Goal: Information Seeking & Learning: Learn about a topic

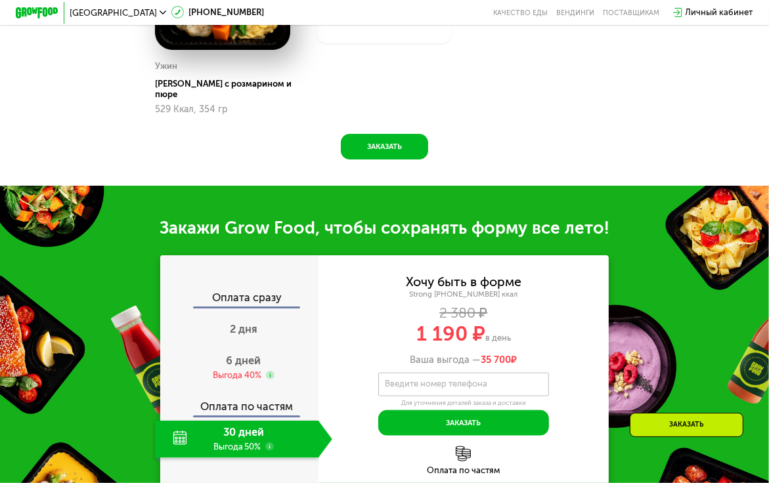
scroll to position [1050, 0]
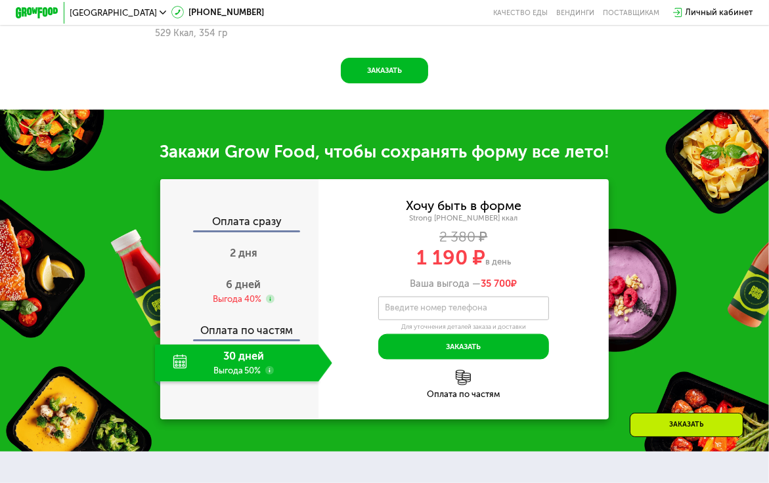
click at [230, 372] on div "30 дней Выгода 50%" at bounding box center [236, 363] width 163 height 37
click at [179, 364] on div "30 дней Выгода 50%" at bounding box center [236, 363] width 163 height 37
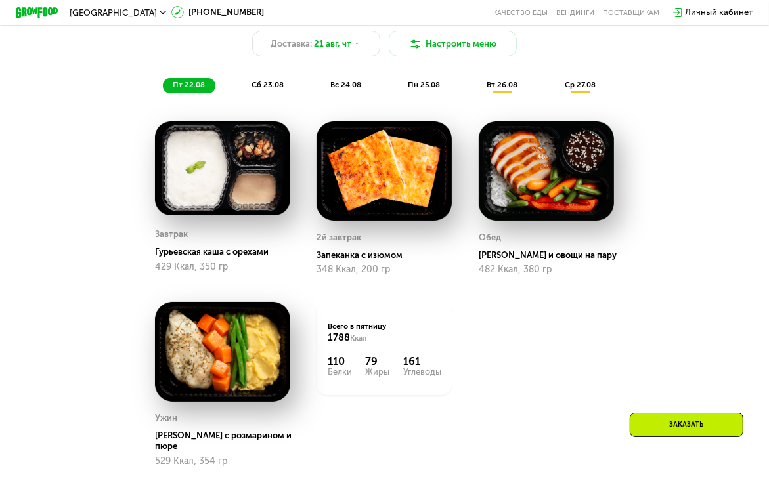
scroll to position [591, 0]
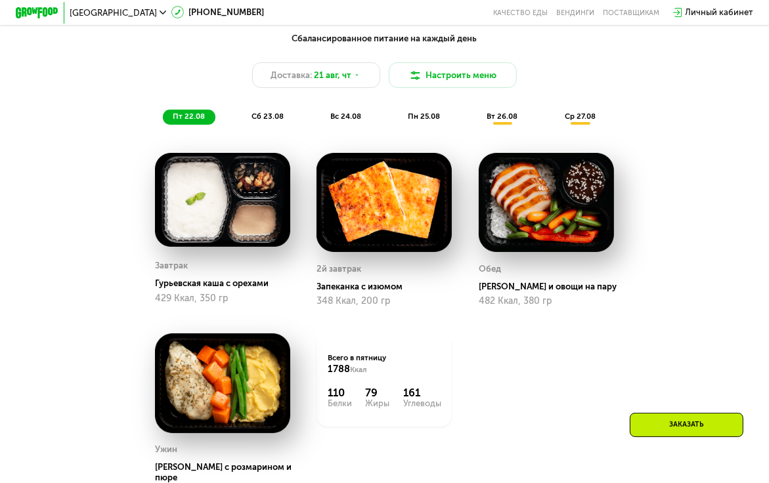
click at [253, 121] on span "сб 23.08" at bounding box center [267, 116] width 32 height 9
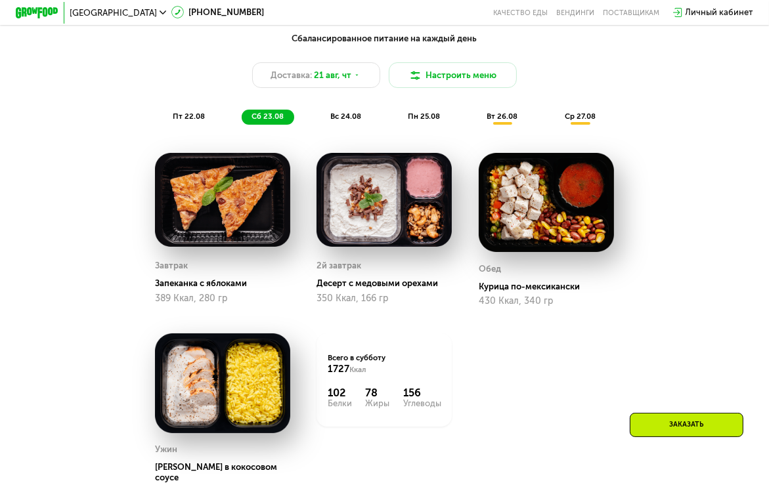
click at [338, 121] on span "вс 24.08" at bounding box center [345, 116] width 31 height 9
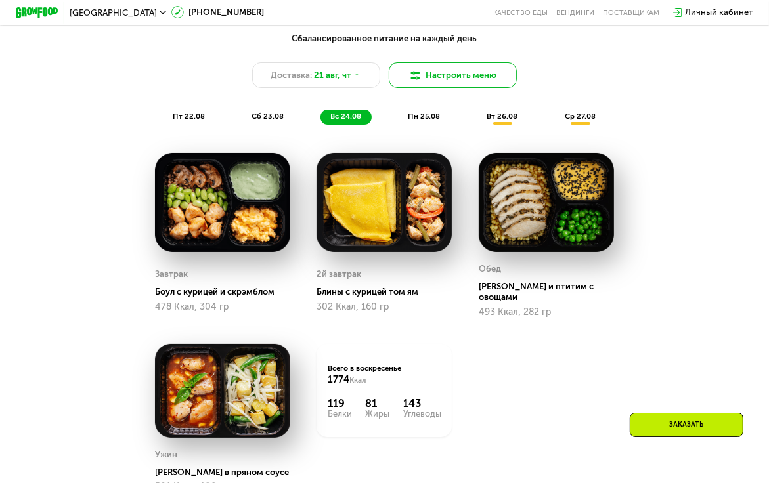
click at [415, 82] on img at bounding box center [415, 75] width 13 height 13
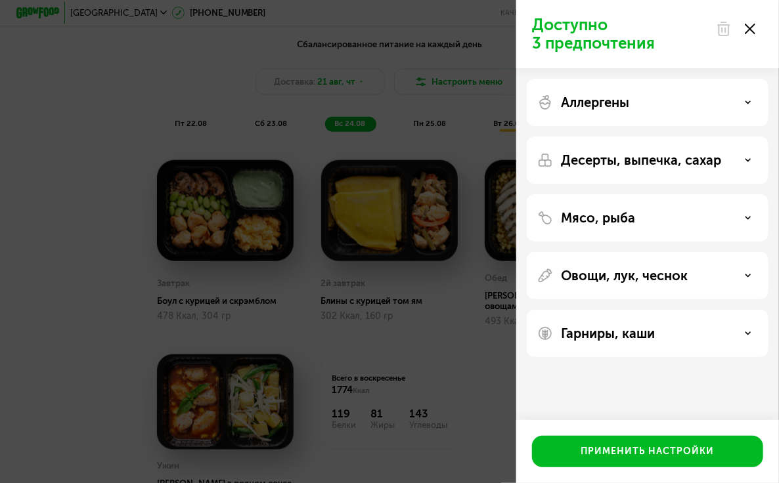
click at [62, 323] on div "Доступно 3 предпочтения Аллергены Десерты, выпечка, сахар Мясо, рыба Овощи, лук…" at bounding box center [389, 241] width 779 height 483
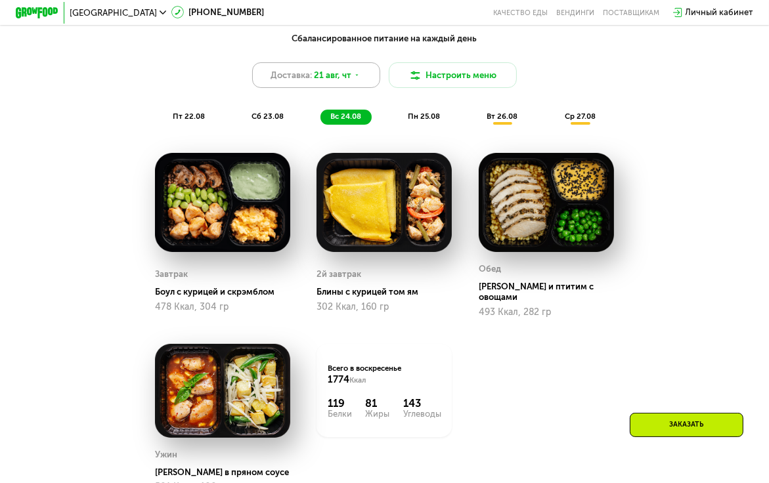
click at [357, 76] on use at bounding box center [356, 75] width 3 height 1
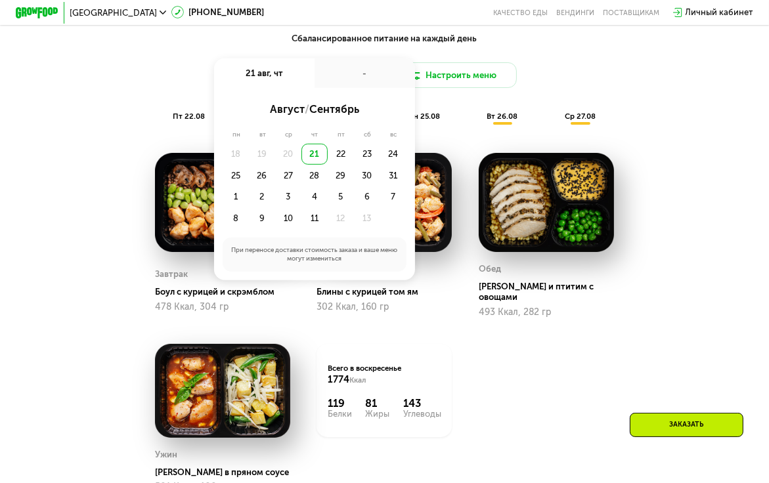
click at [160, 88] on div "Доставка: [DATE] авг, чт - август / сентябрь пн вт ср чт пт сб вс 18 19 20 21 2…" at bounding box center [384, 75] width 632 height 26
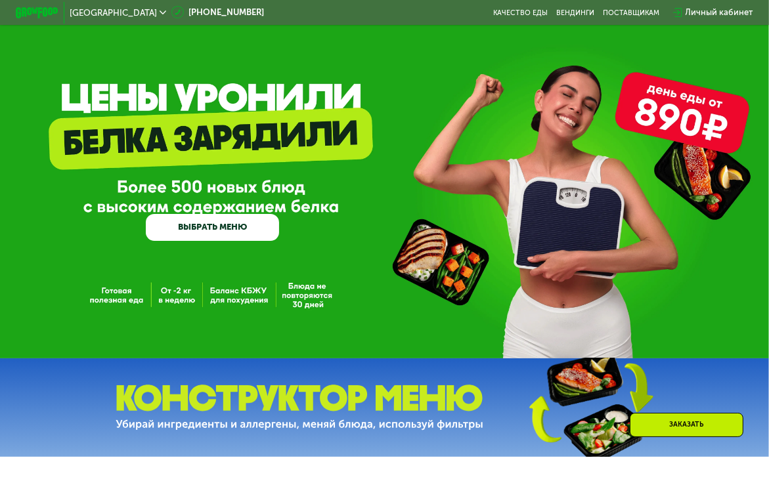
scroll to position [0, 0]
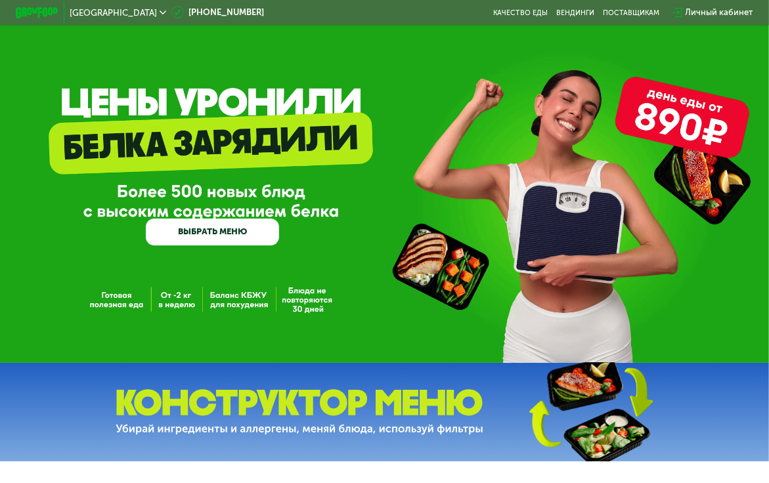
click at [192, 242] on link "ВЫБРАТЬ МЕНЮ" at bounding box center [212, 232] width 133 height 27
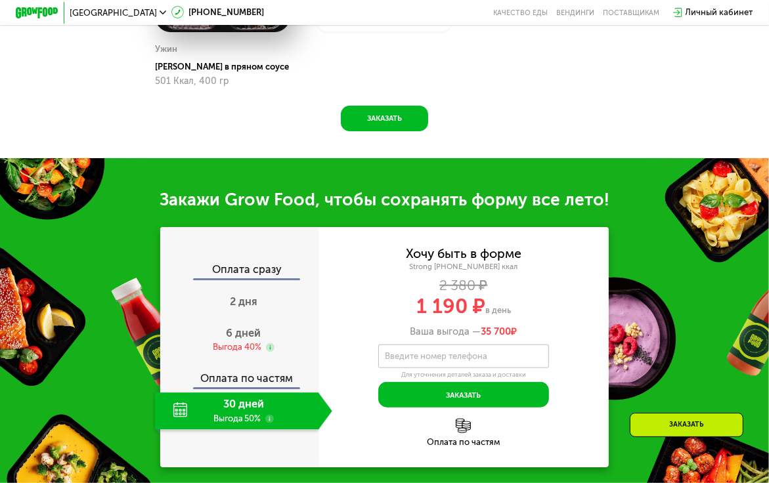
scroll to position [1003, 0]
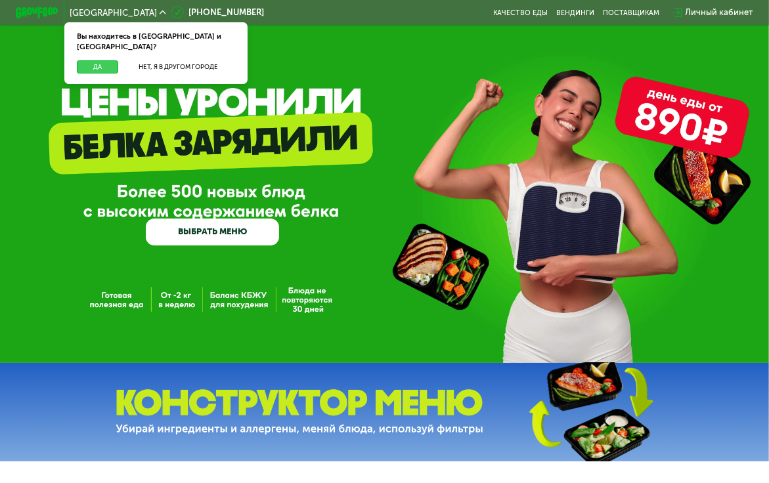
click at [96, 60] on button "Да" at bounding box center [97, 66] width 41 height 13
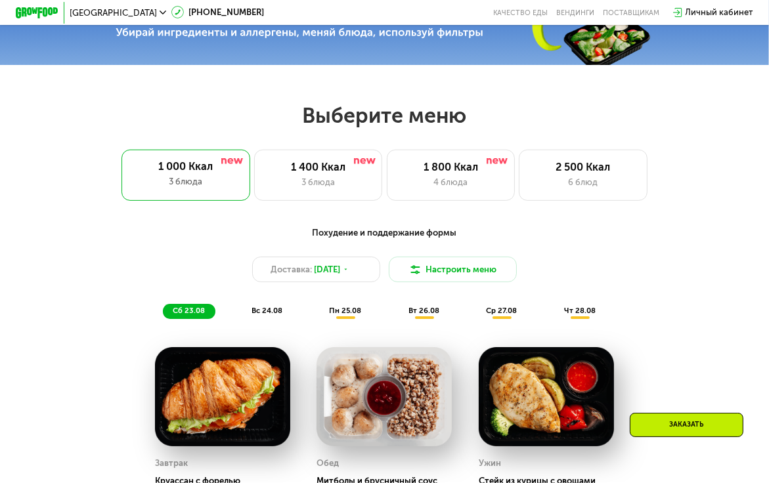
scroll to position [394, 0]
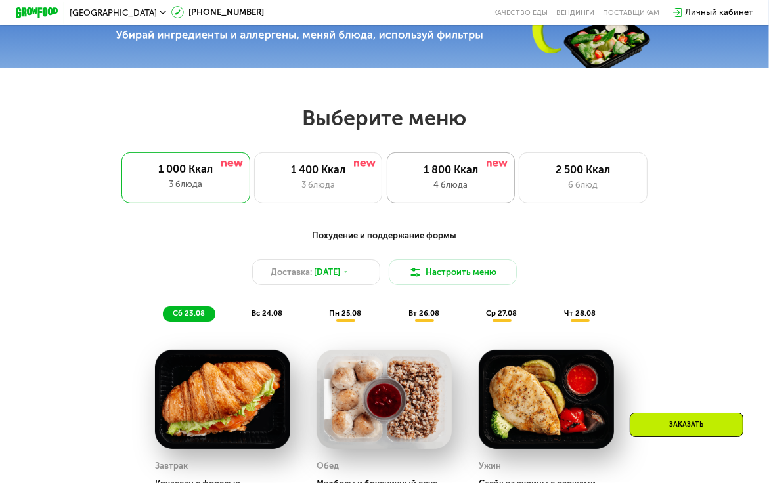
click at [434, 177] on div "1 800 Ккал" at bounding box center [451, 169] width 106 height 13
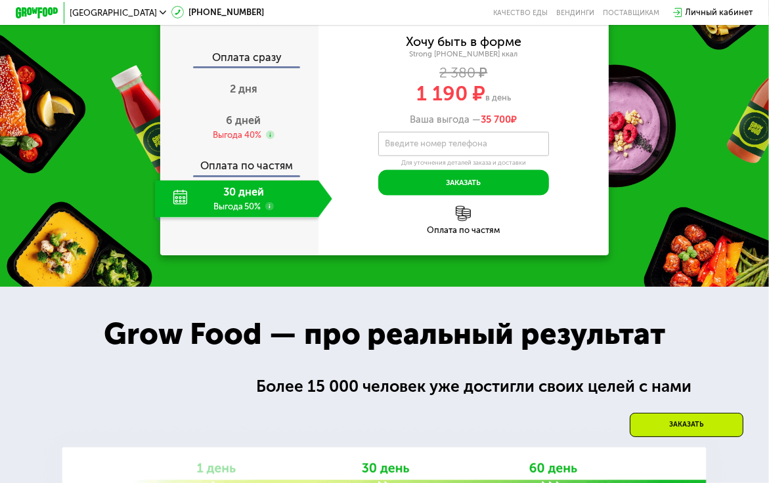
scroll to position [1116, 0]
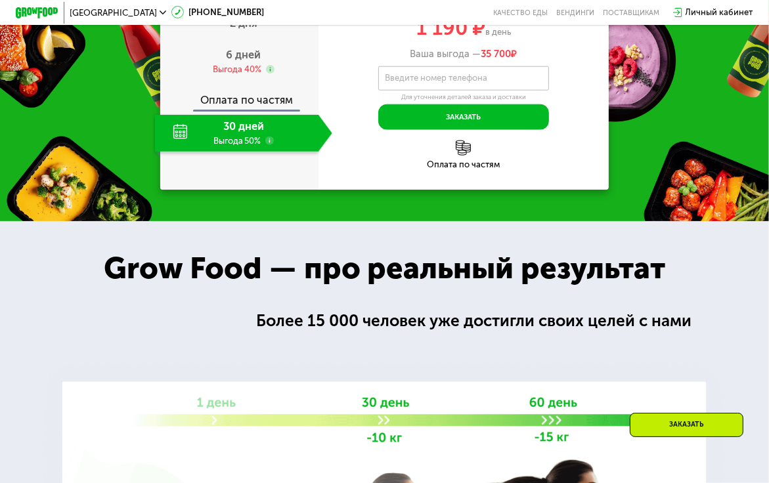
click at [192, 152] on div "30 дней Выгода 50%" at bounding box center [236, 133] width 163 height 37
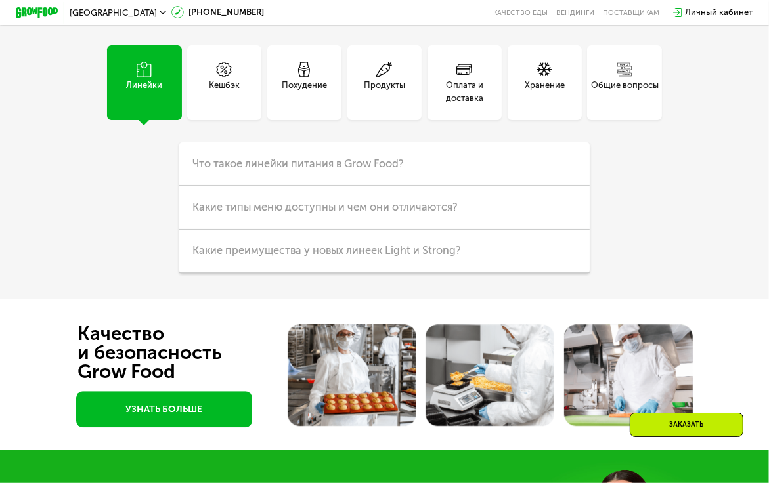
scroll to position [2758, 0]
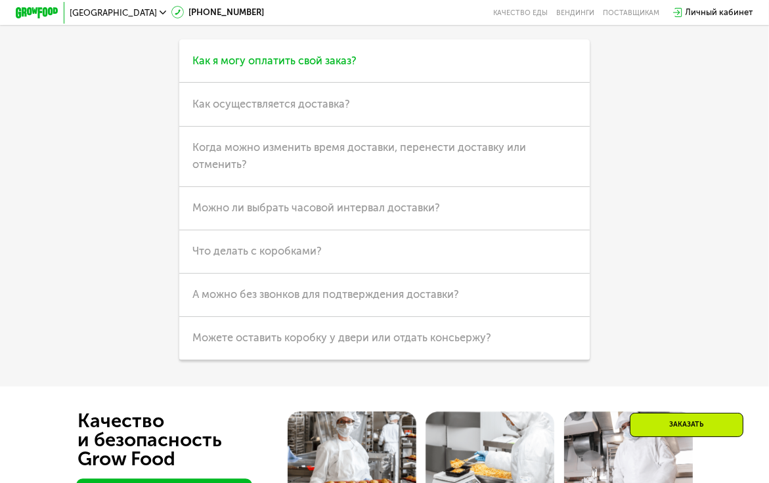
click at [292, 67] on span "Как я могу оплатить свой заказ?" at bounding box center [274, 60] width 164 height 12
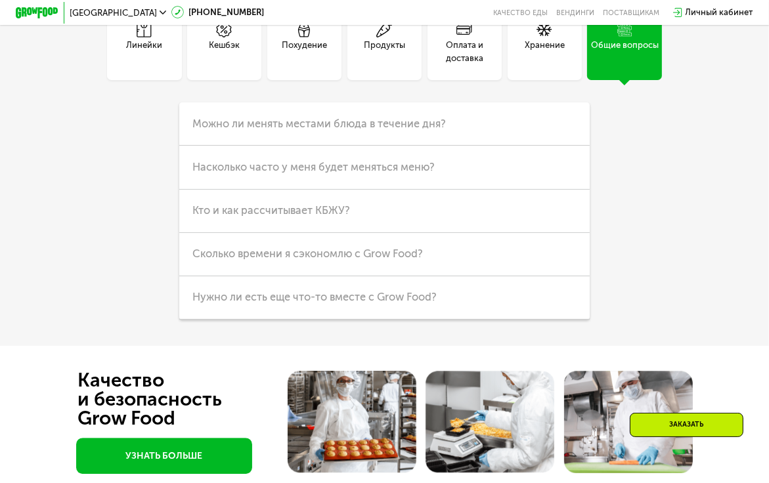
scroll to position [2692, 0]
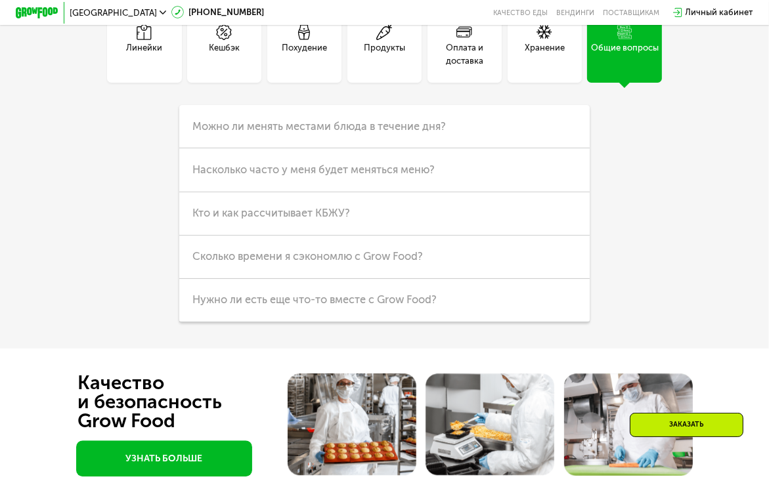
click at [140, 67] on div "Линейки" at bounding box center [144, 54] width 36 height 26
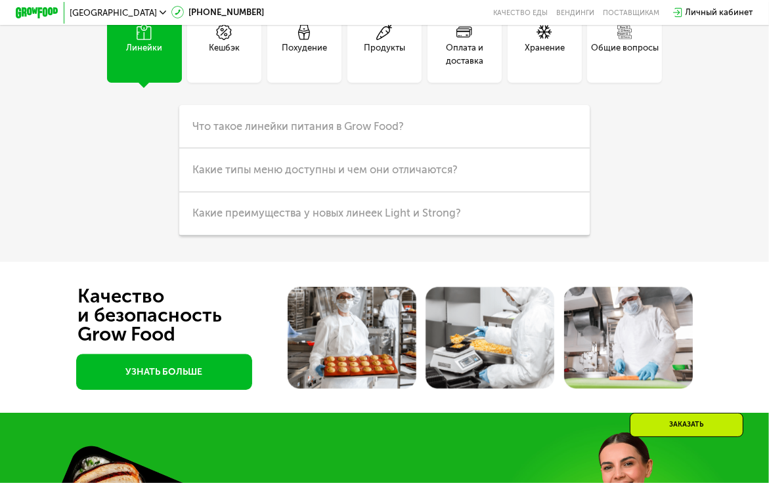
click at [233, 67] on div "Кешбэк" at bounding box center [224, 54] width 31 height 26
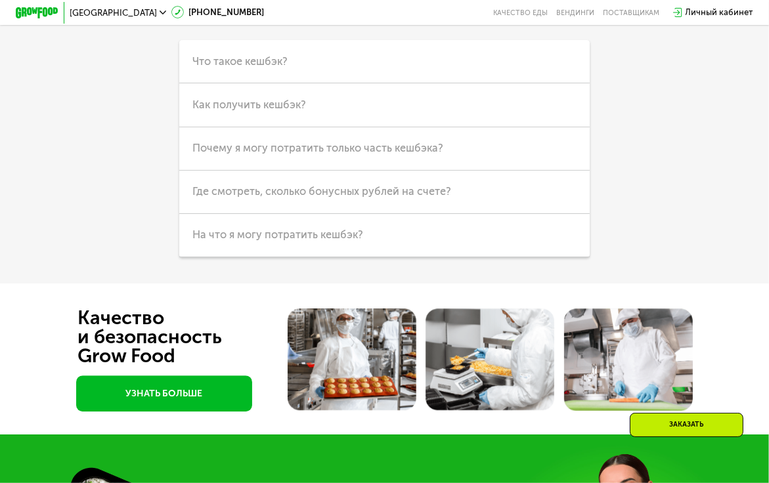
scroll to position [2758, 0]
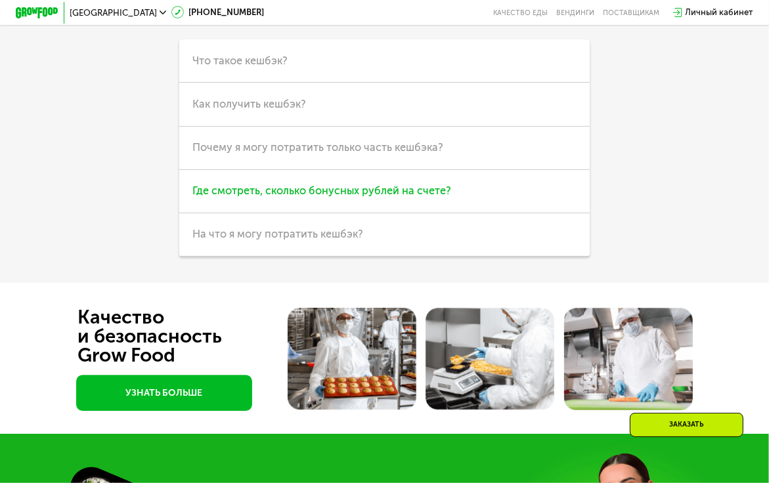
click at [249, 197] on span "Где смотреть, сколько бонусных рублей на счете?" at bounding box center [321, 190] width 259 height 12
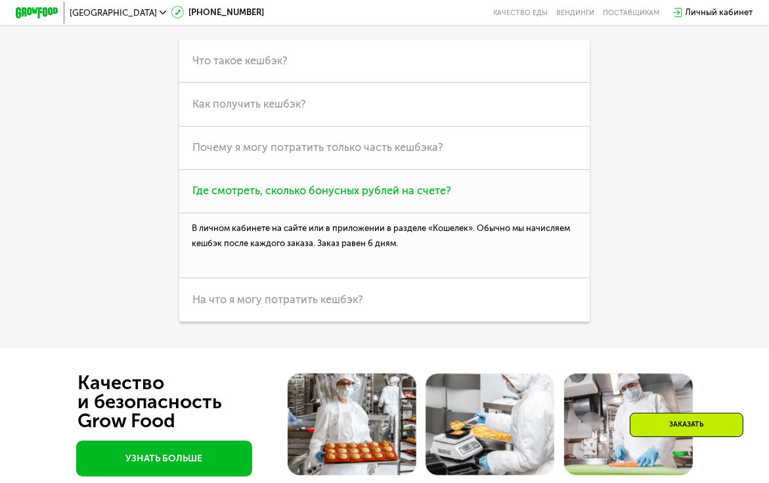
click at [228, 197] on span "Где смотреть, сколько бонусных рублей на счете?" at bounding box center [321, 190] width 259 height 12
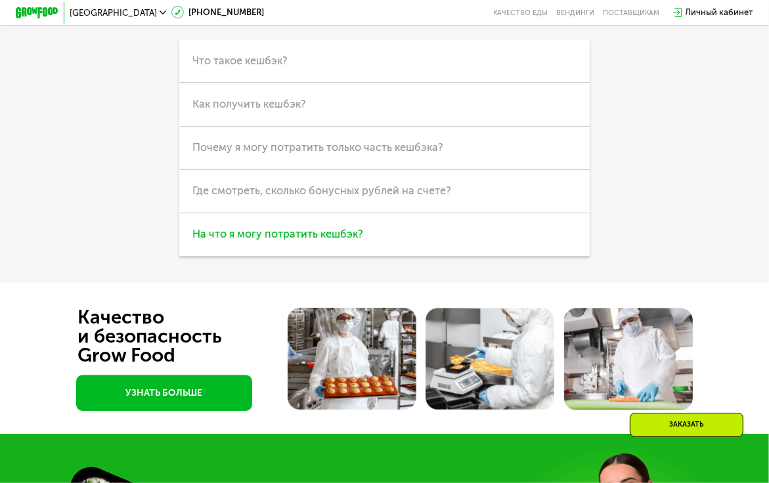
click at [211, 257] on h3 "На что я могу потратить кешбэк?" at bounding box center [384, 234] width 410 height 43
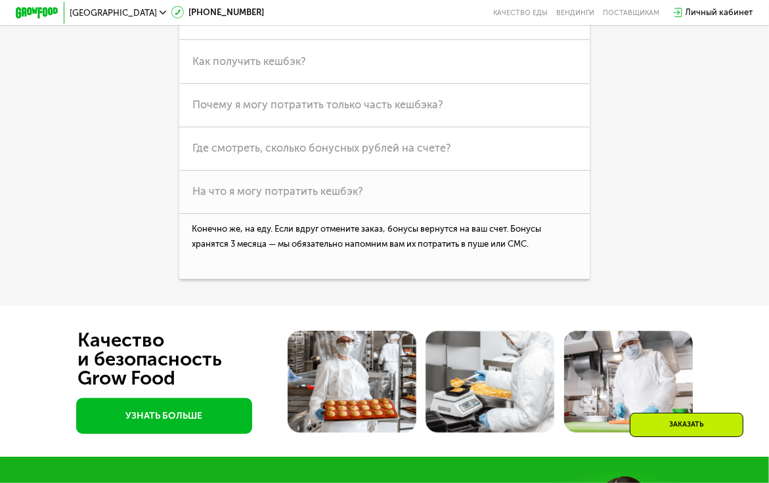
scroll to position [2823, 0]
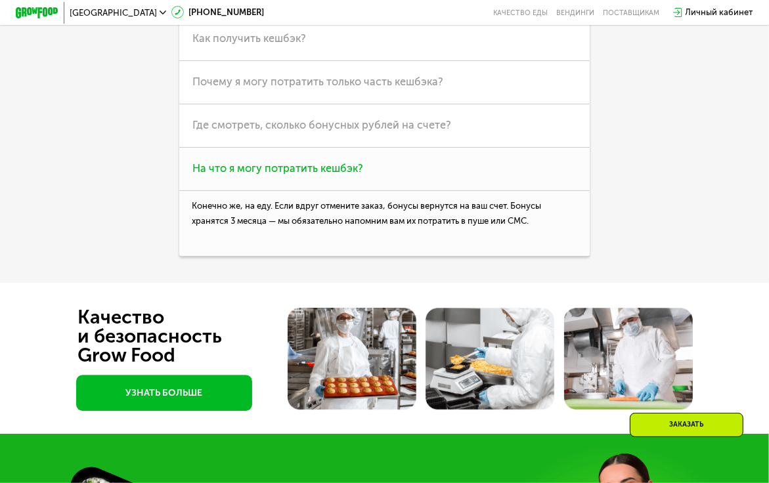
click at [237, 175] on span "На что я могу потратить кешбэк?" at bounding box center [277, 168] width 171 height 12
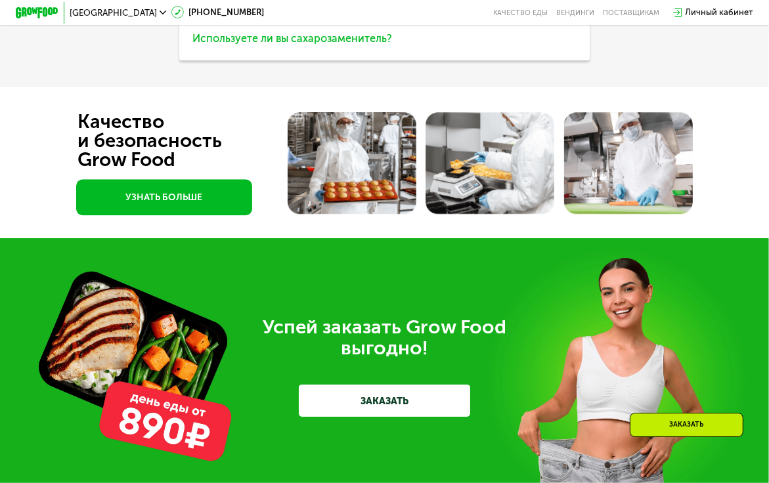
click at [272, 45] on span "Используете ли вы сахарозаменитель?" at bounding box center [292, 38] width 200 height 12
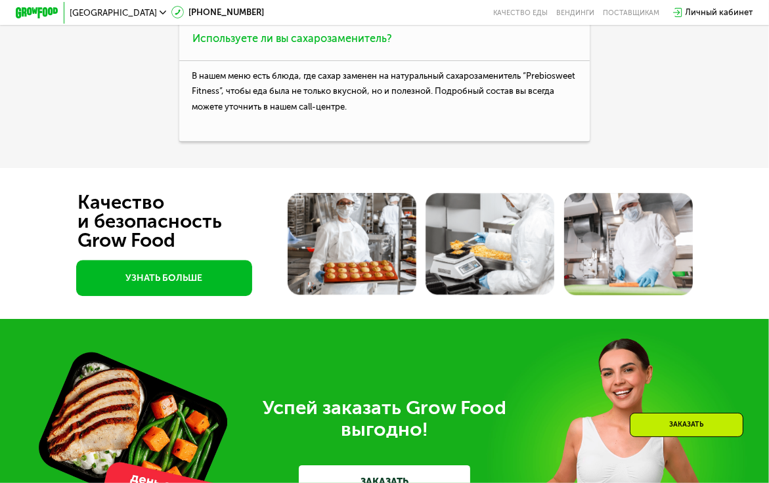
click at [268, 45] on span "Используете ли вы сахарозаменитель?" at bounding box center [292, 38] width 200 height 12
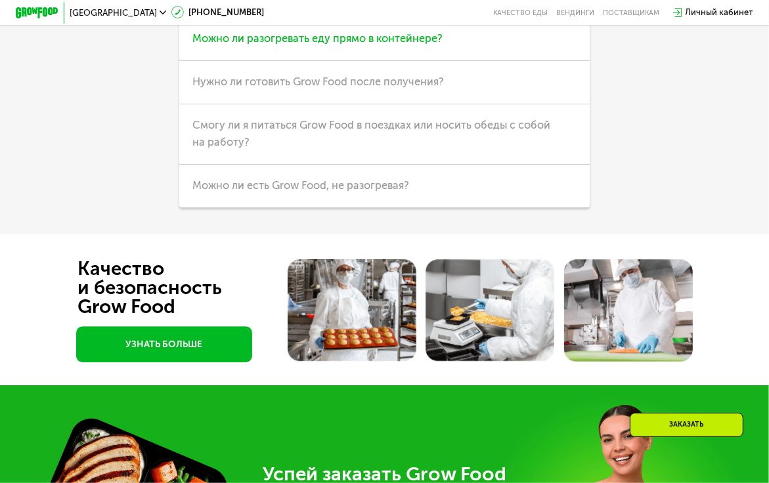
click at [323, 45] on span "Можно ли разогревать еду прямо в контейнере?" at bounding box center [317, 38] width 250 height 12
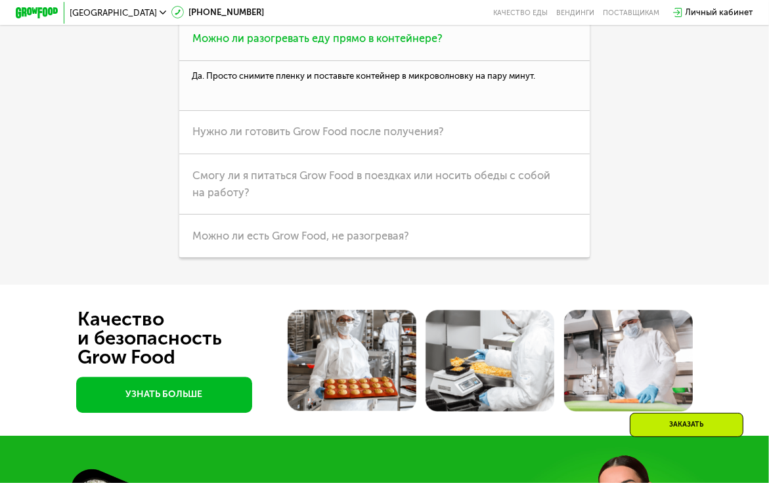
click at [323, 45] on span "Можно ли разогревать еду прямо в контейнере?" at bounding box center [317, 38] width 250 height 12
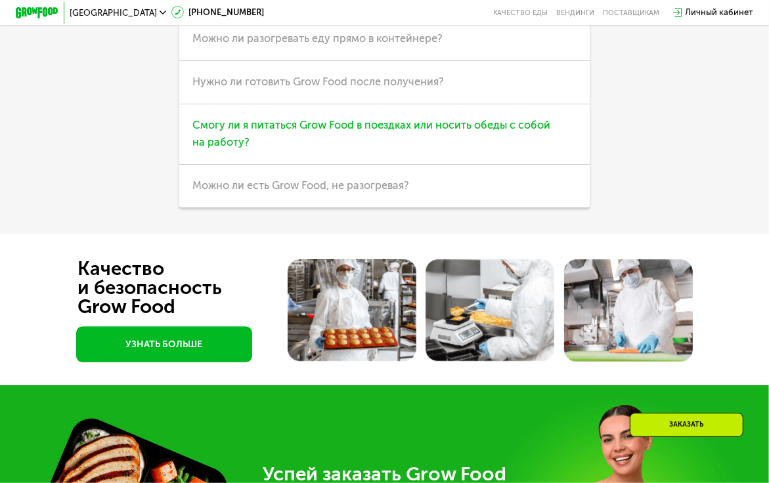
click at [303, 148] on span "Смогу ли я питаться Grow Food в поездках или носить обеды с собой на работу?" at bounding box center [371, 134] width 358 height 30
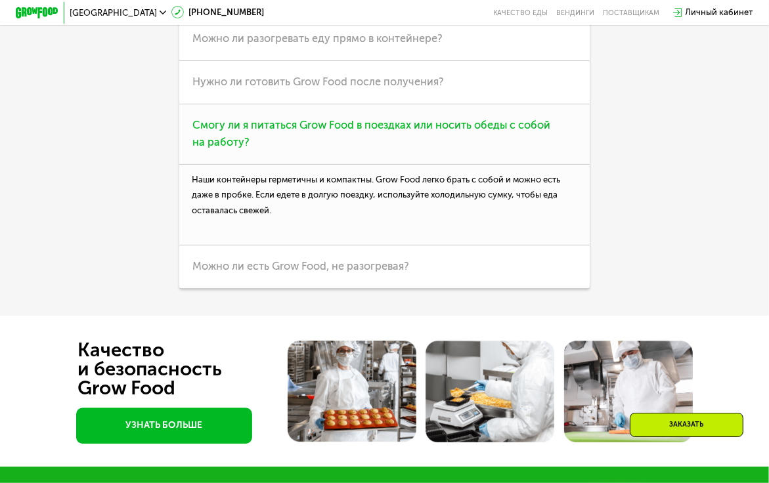
click at [303, 148] on span "Смогу ли я питаться Grow Food в поездках или носить обеды с собой на работу?" at bounding box center [371, 134] width 358 height 30
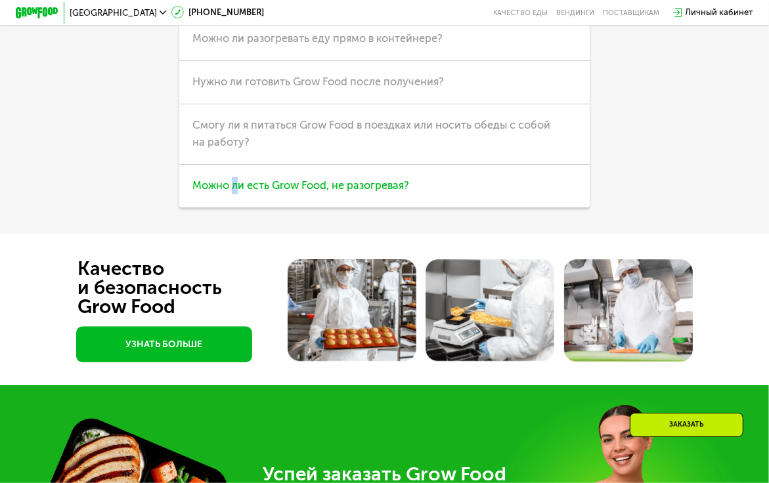
click at [232, 192] on span "Можно ли есть Grow Food, не разогревая?" at bounding box center [300, 185] width 217 height 12
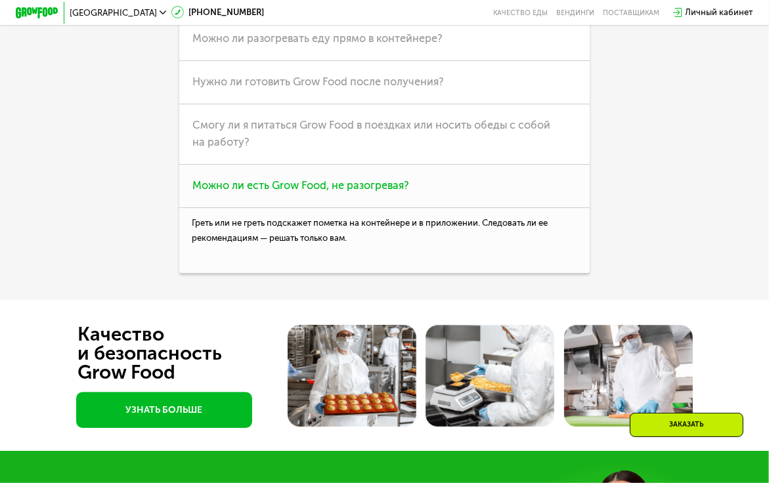
click at [445, 208] on h3 "Можно ли есть Grow Food, не разогревая?" at bounding box center [384, 186] width 410 height 43
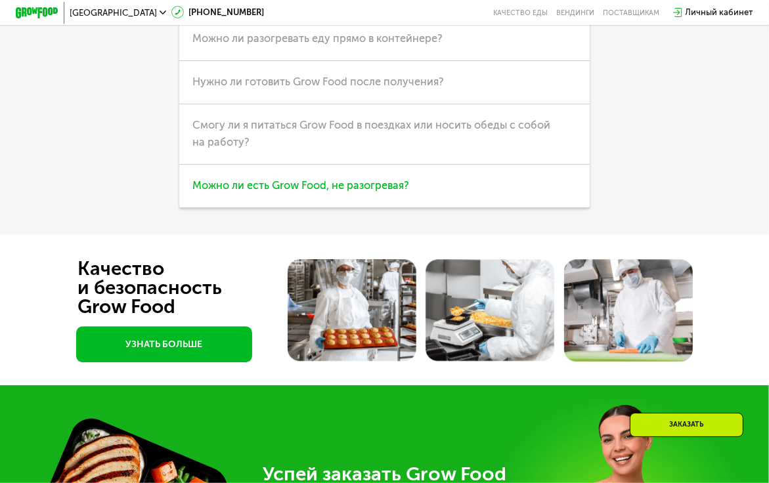
click at [393, 192] on span "Можно ли есть Grow Food, не разогревая?" at bounding box center [300, 185] width 217 height 12
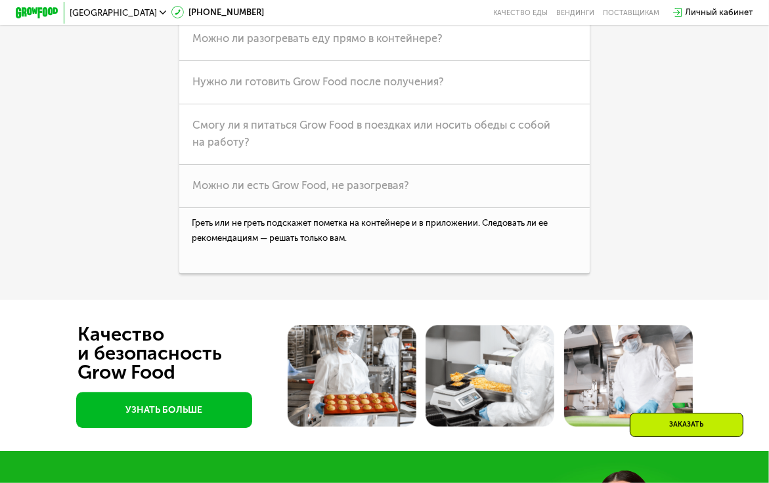
click at [666, 215] on div "Линейки Кешбэк Похудение Продукты Оплата и доставка Хранение Общие вопросы Что …" at bounding box center [384, 75] width 598 height 397
